Goal: Task Accomplishment & Management: Manage account settings

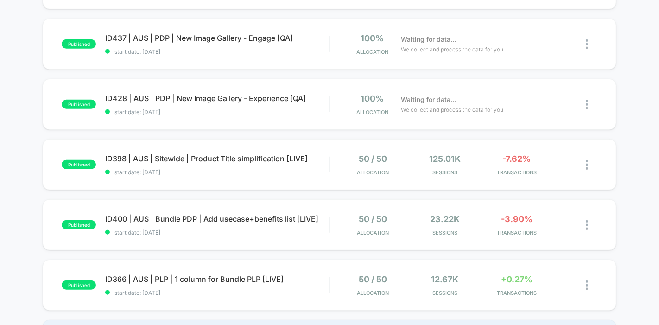
scroll to position [505, 0]
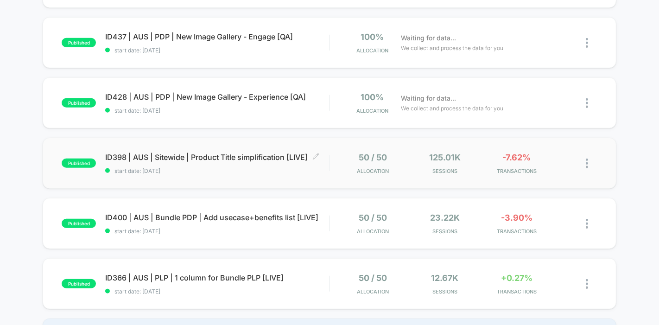
click at [210, 152] on span "ID398 | AUS | Sitewide | Product Title simplification [LIVE] Click to edit expe…" at bounding box center [217, 156] width 224 height 9
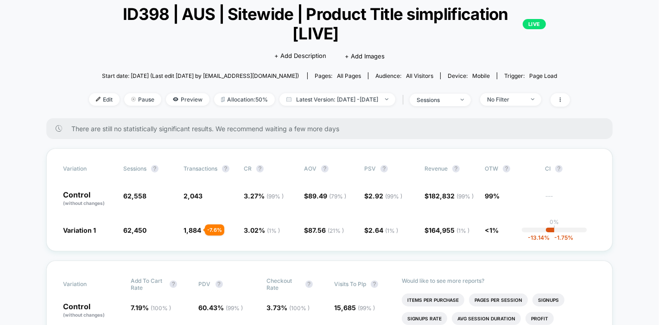
scroll to position [57, 0]
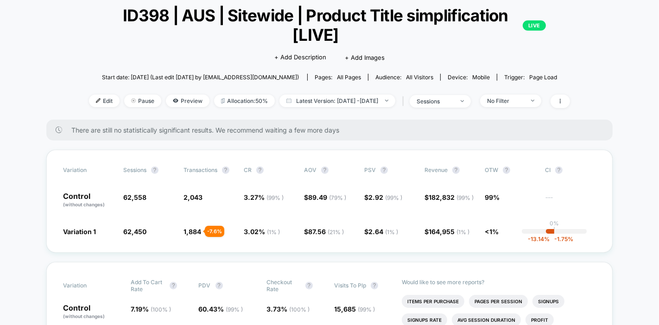
click at [124, 99] on span "Pause" at bounding box center [142, 100] width 37 height 13
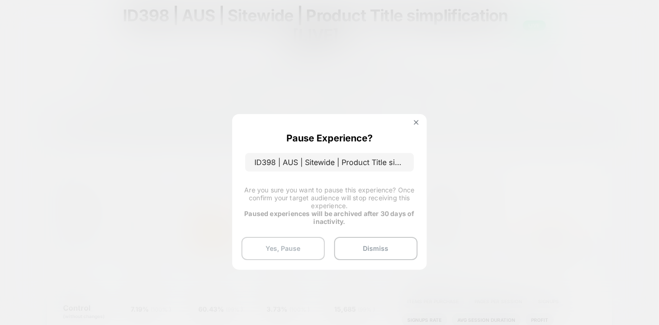
click at [291, 251] on button "Yes, Pause" at bounding box center [282, 248] width 83 height 23
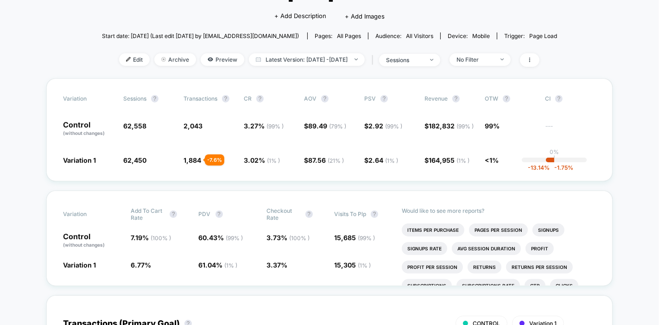
scroll to position [0, 0]
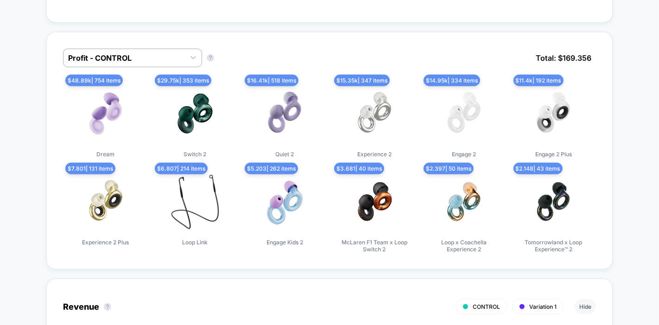
scroll to position [592, 0]
